Goal: Understand process/instructions: Learn how to perform a task or action

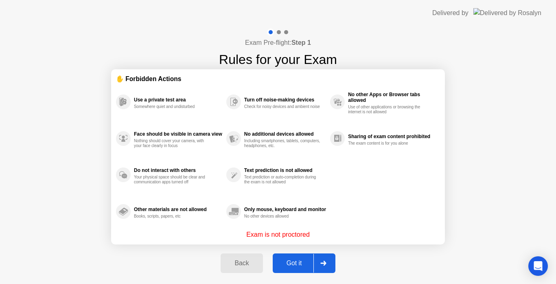
click at [289, 263] on div "Got it" at bounding box center [294, 262] width 38 height 7
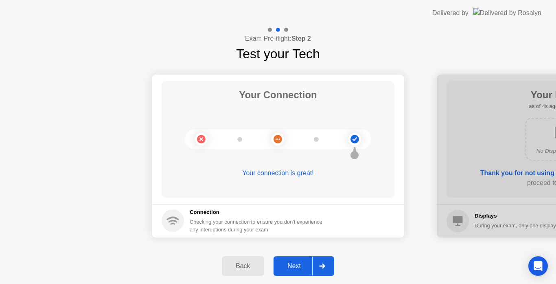
click at [303, 266] on div "Next" at bounding box center [294, 265] width 36 height 7
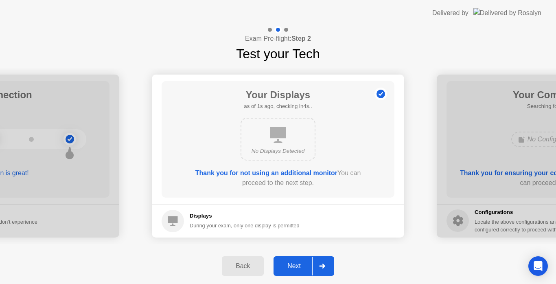
click at [303, 266] on div "Next" at bounding box center [294, 265] width 36 height 7
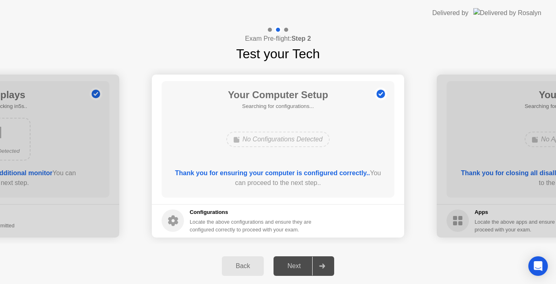
click at [303, 266] on div "Next" at bounding box center [294, 265] width 36 height 7
click at [302, 263] on div "Next" at bounding box center [294, 265] width 36 height 7
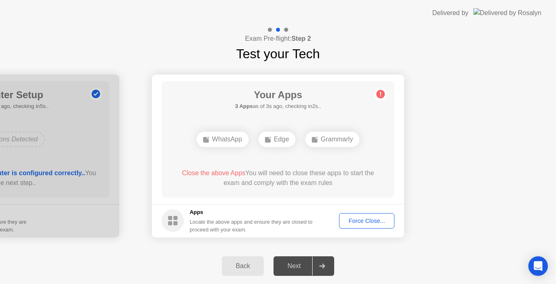
click at [369, 218] on div "Force Close..." at bounding box center [367, 220] width 50 height 7
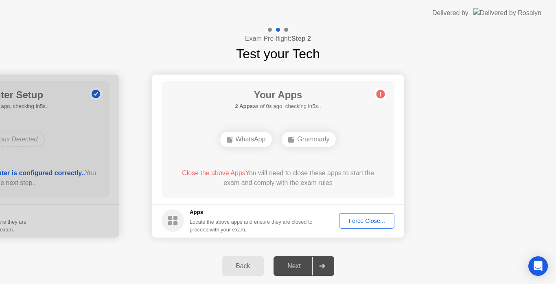
click at [367, 225] on button "Force Close..." at bounding box center [366, 220] width 55 height 15
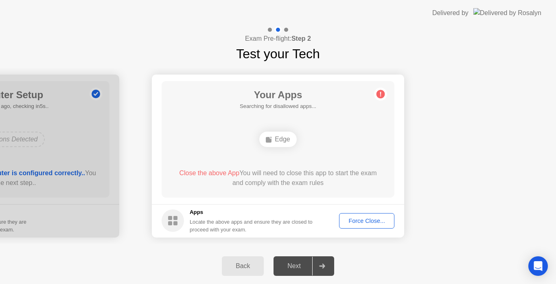
click at [358, 224] on div "Force Close..." at bounding box center [367, 220] width 50 height 7
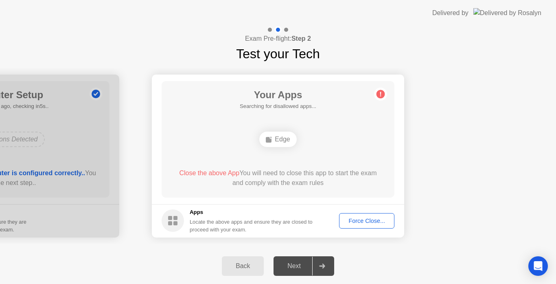
click at [368, 253] on div "Back Next" at bounding box center [278, 266] width 556 height 36
click at [293, 269] on div "Next" at bounding box center [294, 265] width 36 height 7
click at [384, 215] on button "Force Close..." at bounding box center [366, 220] width 55 height 15
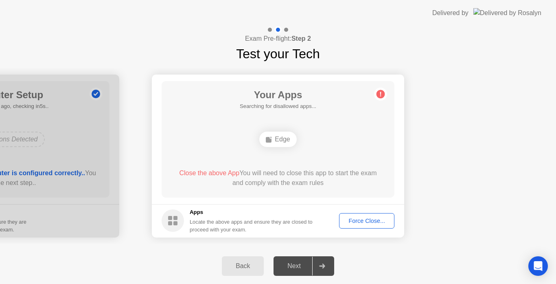
click at [365, 223] on div "Force Close..." at bounding box center [367, 220] width 50 height 7
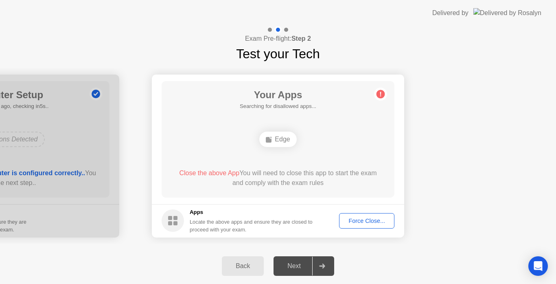
click at [379, 225] on button "Force Close..." at bounding box center [366, 220] width 55 height 15
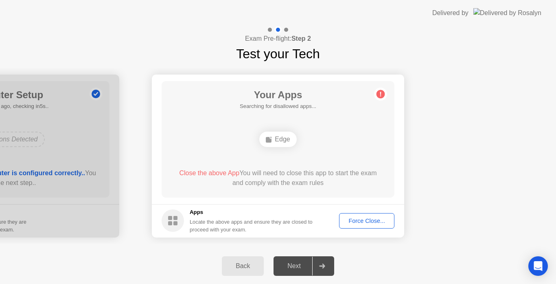
click at [361, 219] on div "Force Close..." at bounding box center [367, 220] width 50 height 7
